Goal: Task Accomplishment & Management: Use online tool/utility

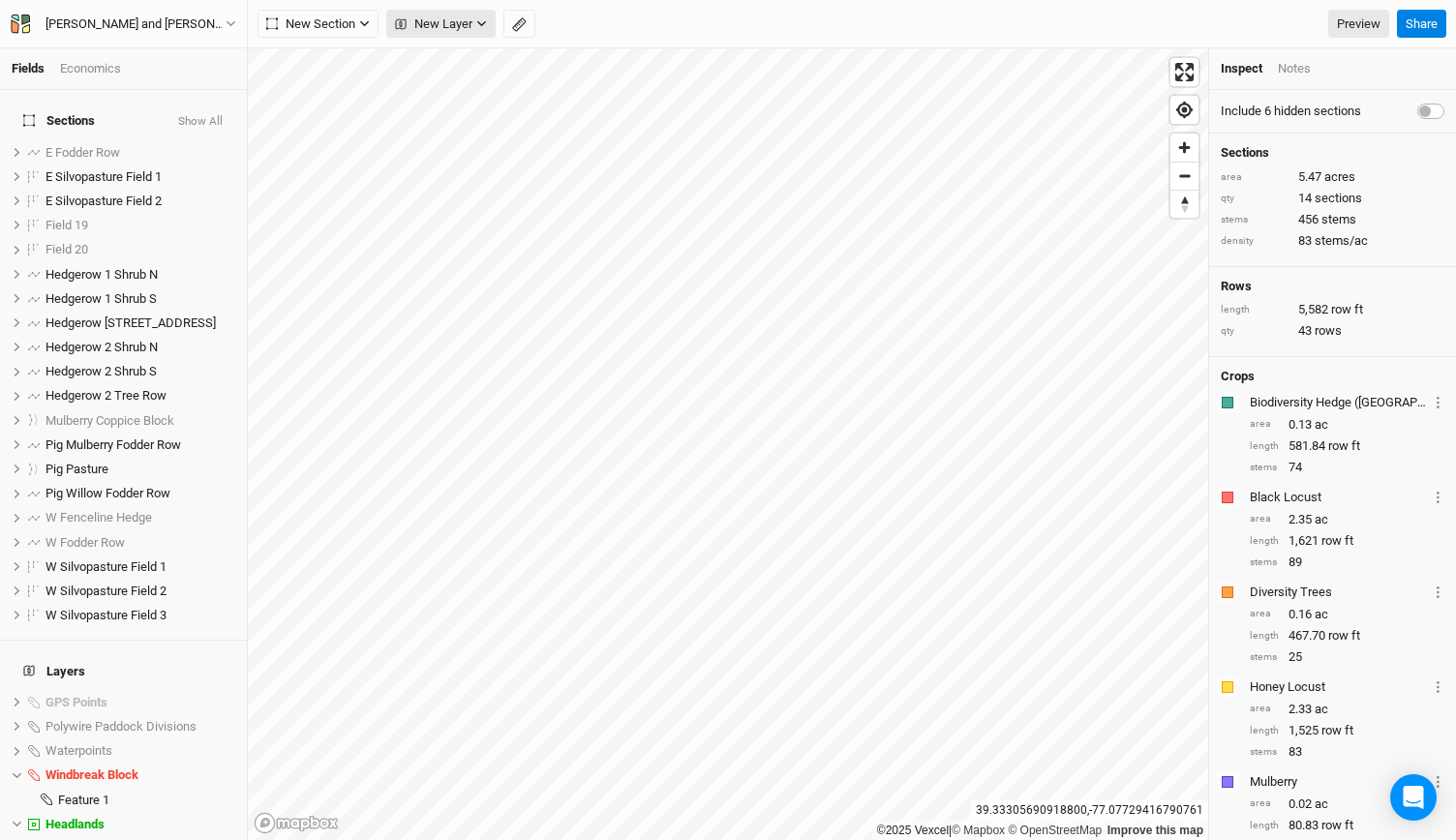
scroll to position [565, 0]
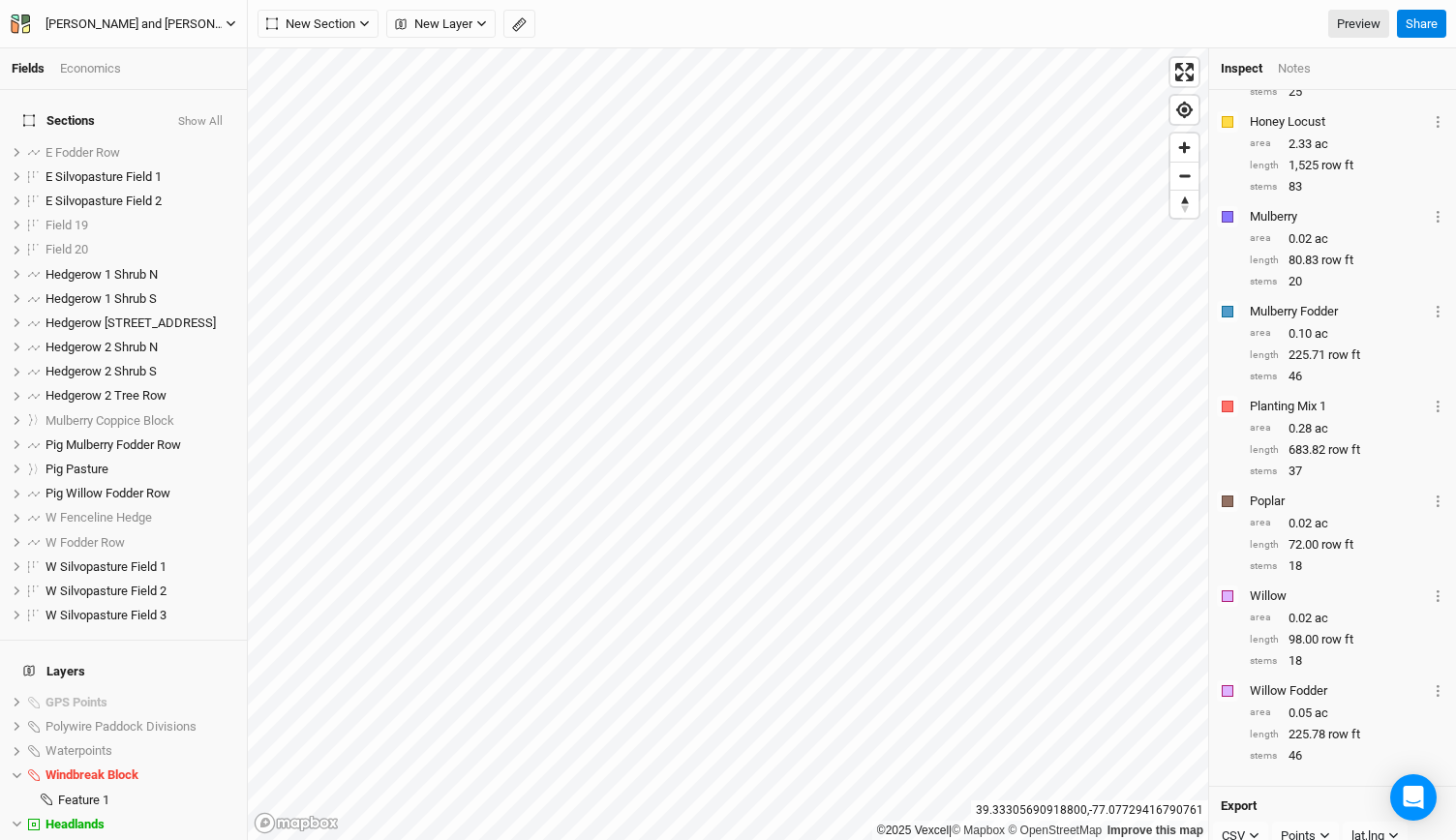
click at [226, 27] on icon "button" at bounding box center [231, 23] width 11 height 11
click at [159, 57] on button "Back" at bounding box center [160, 54] width 153 height 25
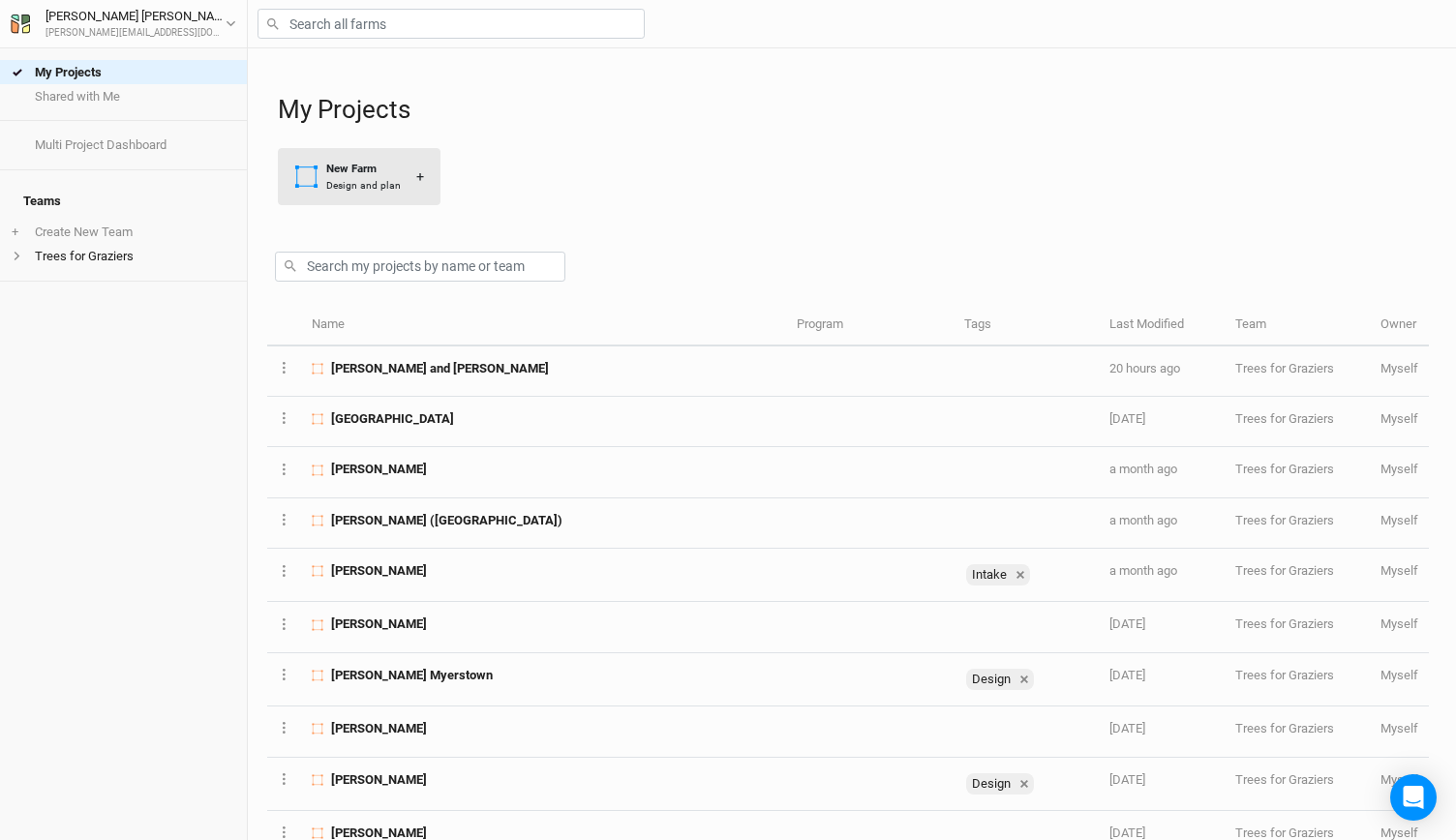
click at [343, 185] on div "Design and plan" at bounding box center [363, 185] width 75 height 15
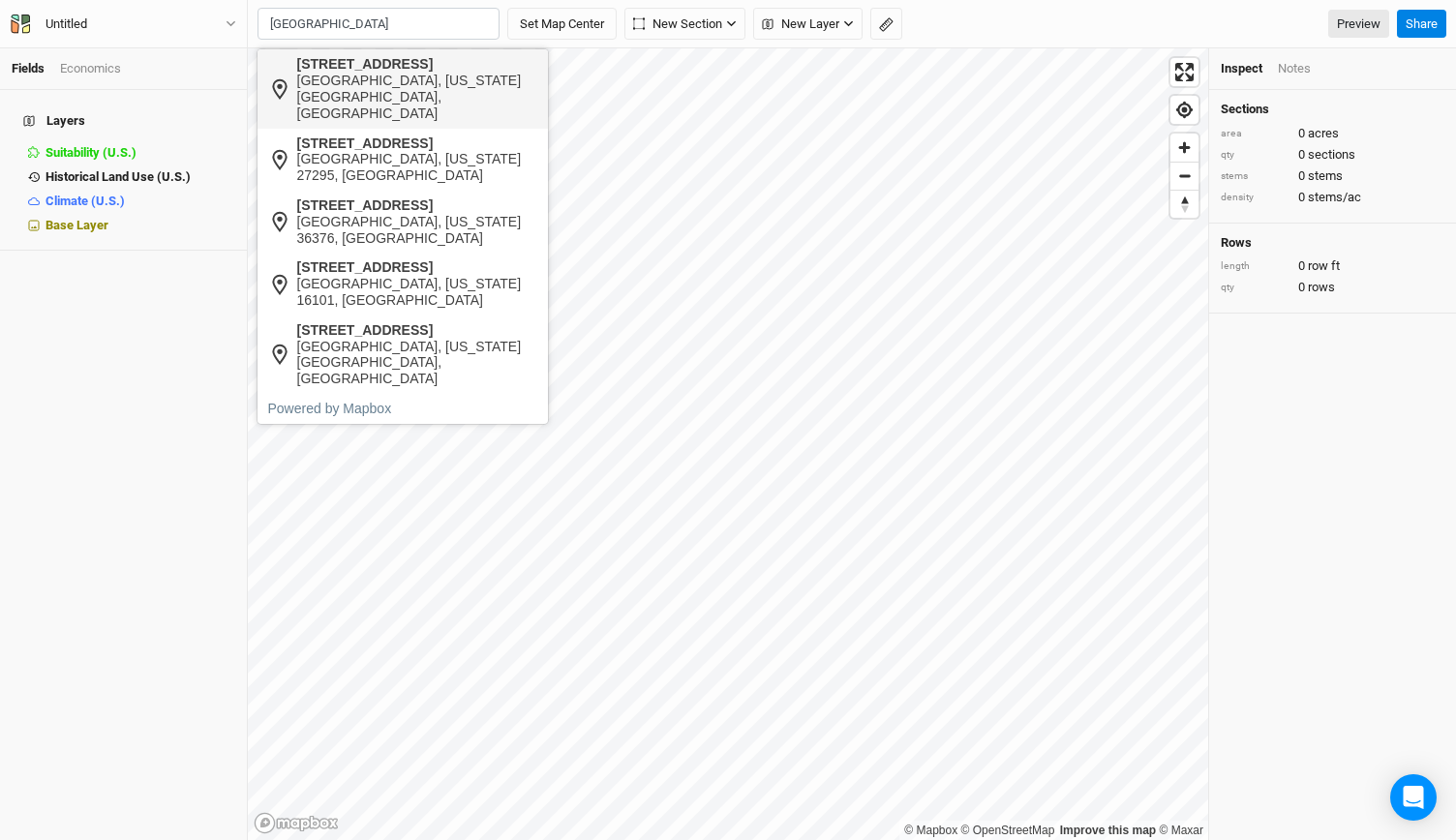
click at [362, 75] on div "[GEOGRAPHIC_DATA], [US_STATE][GEOGRAPHIC_DATA], [GEOGRAPHIC_DATA]" at bounding box center [417, 97] width 241 height 48
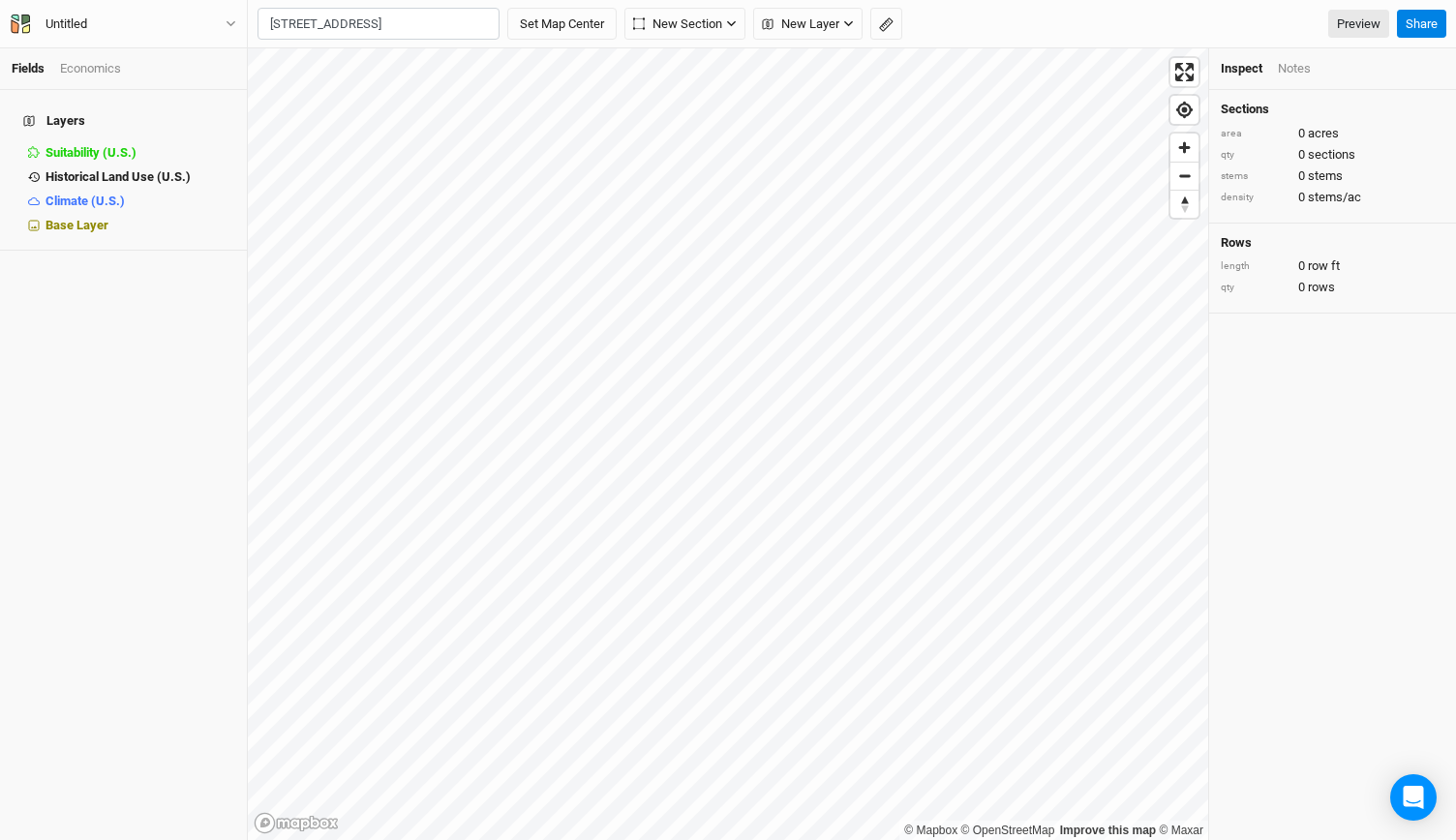
type input "[STREET_ADDRESS][US_STATE]"
click at [107, 218] on div "Base Layer" at bounding box center [141, 225] width 190 height 15
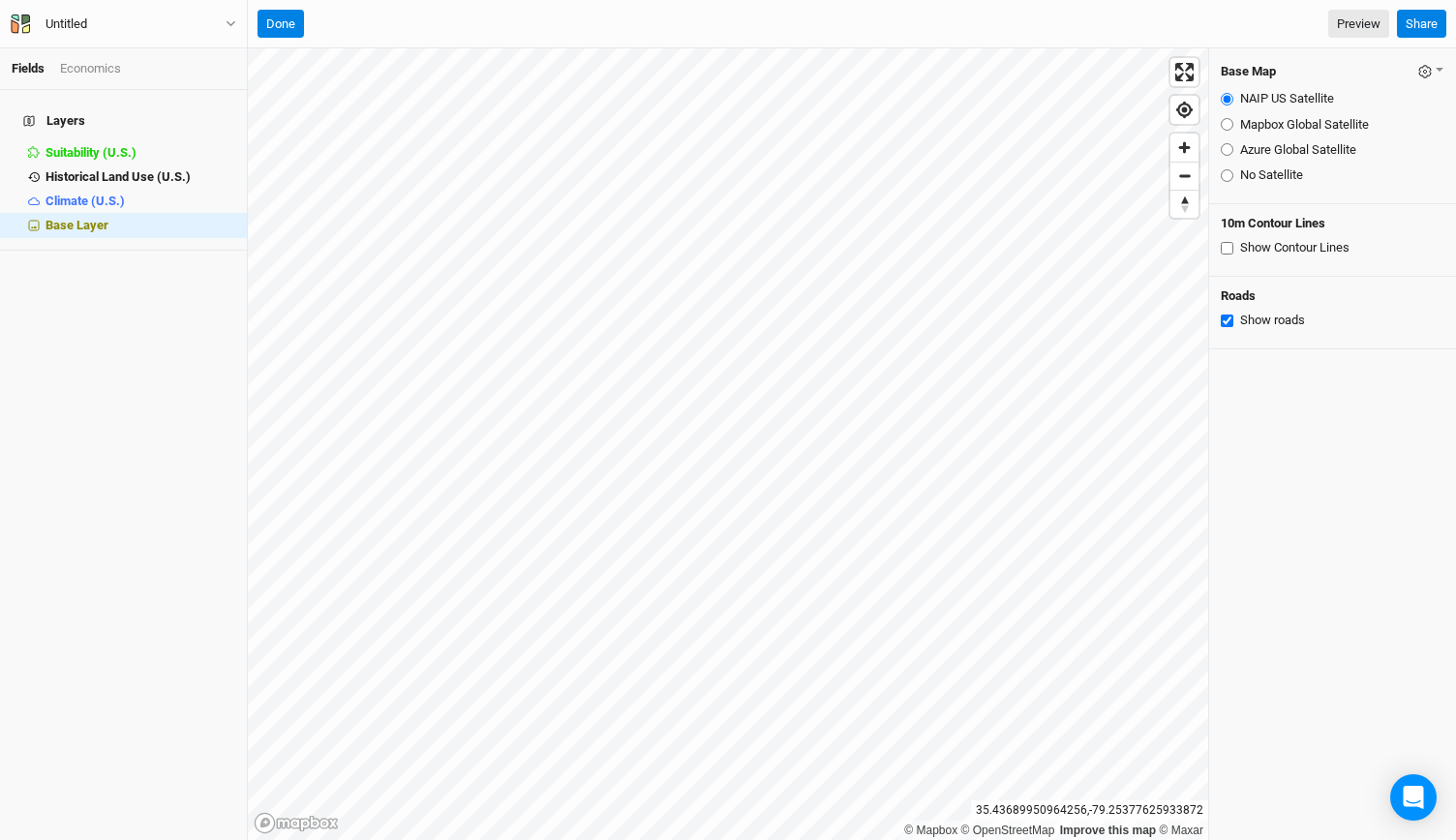
click at [1225, 127] on input "Mapbox Global Satellite" at bounding box center [1227, 124] width 13 height 13
radio input "true"
click at [1228, 149] on input "Azure Global Satellite" at bounding box center [1227, 149] width 13 height 13
radio input "true"
click at [1226, 94] on input "NAIP US Satellite" at bounding box center [1227, 99] width 13 height 13
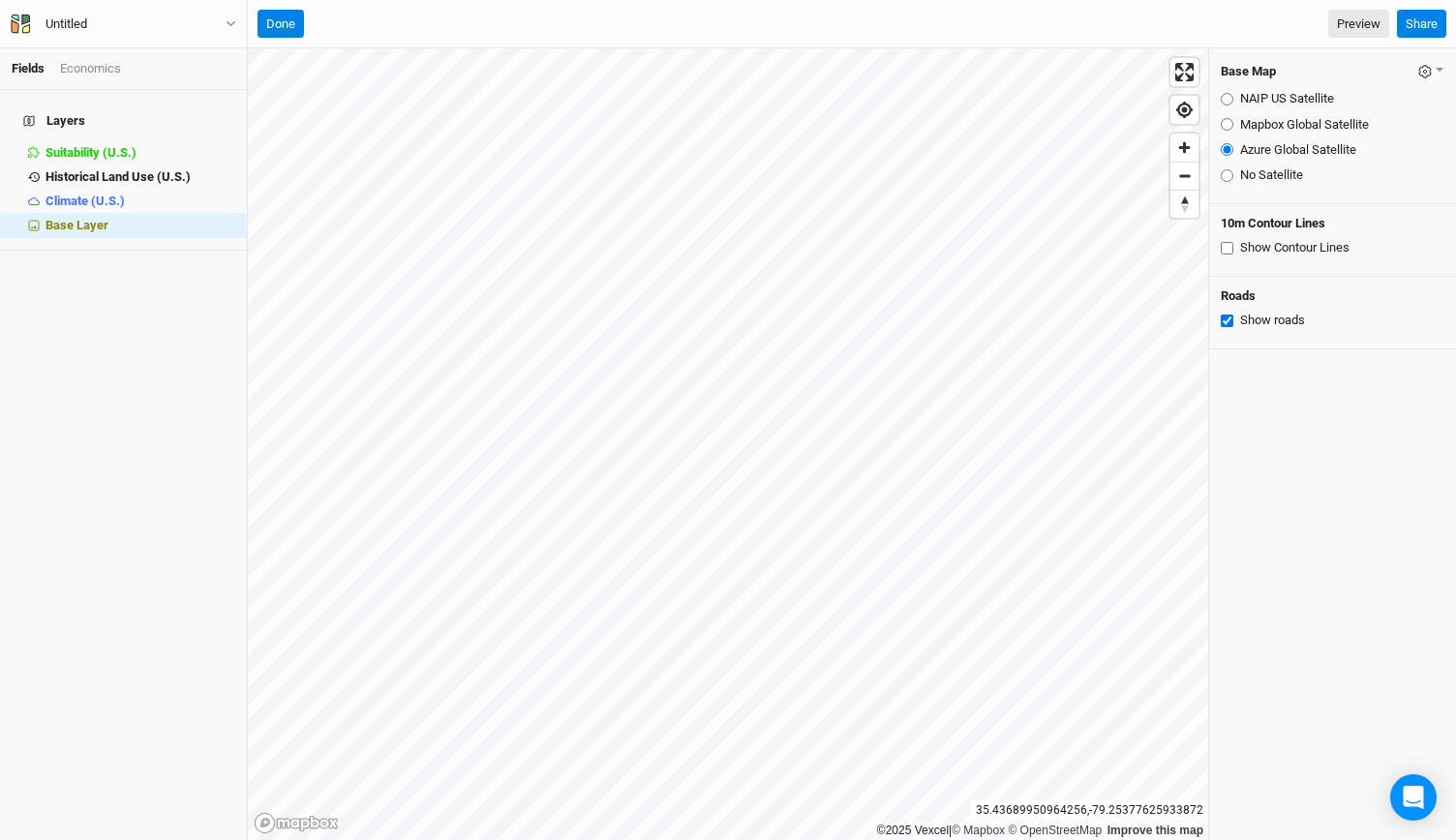
radio input "true"
click at [1177, 140] on span "Zoom in" at bounding box center [1185, 148] width 28 height 28
click at [290, 17] on button "Done" at bounding box center [281, 24] width 46 height 29
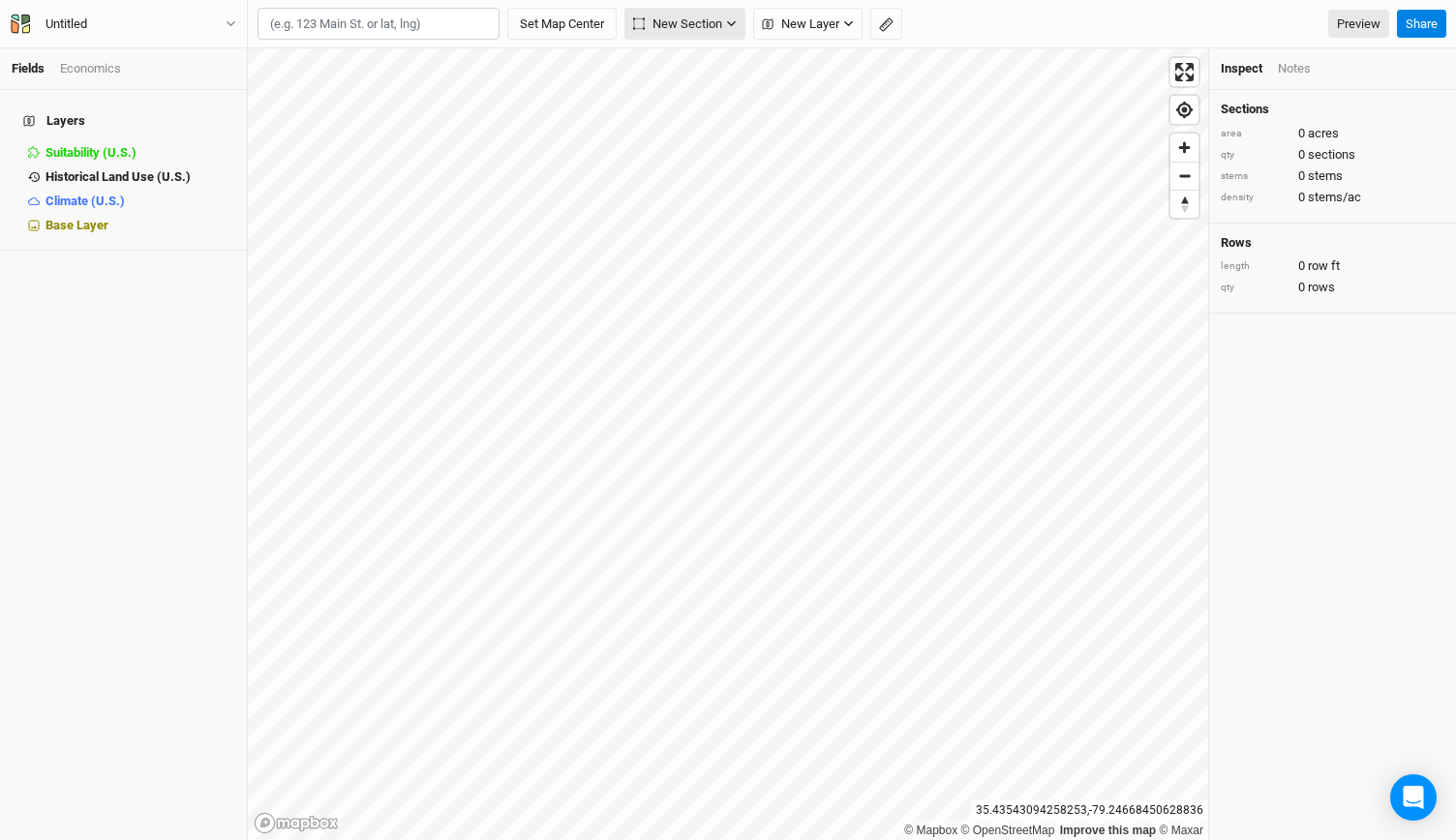
click at [690, 32] on span "New Section" at bounding box center [677, 24] width 89 height 19
click at [684, 51] on button "Grid" at bounding box center [702, 65] width 153 height 30
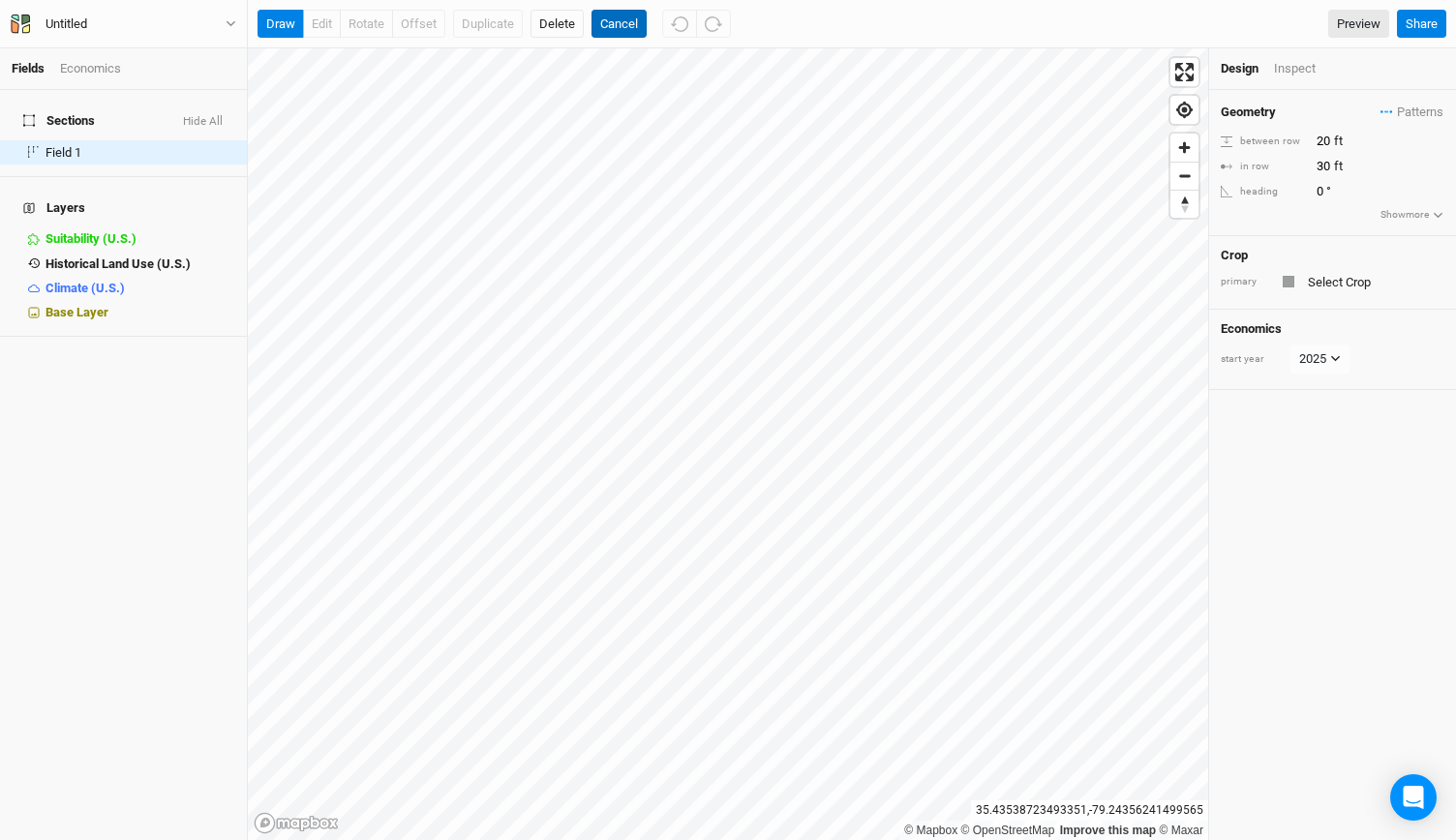
click at [612, 15] on button "Cancel" at bounding box center [619, 24] width 55 height 29
